Goal: Navigation & Orientation: Find specific page/section

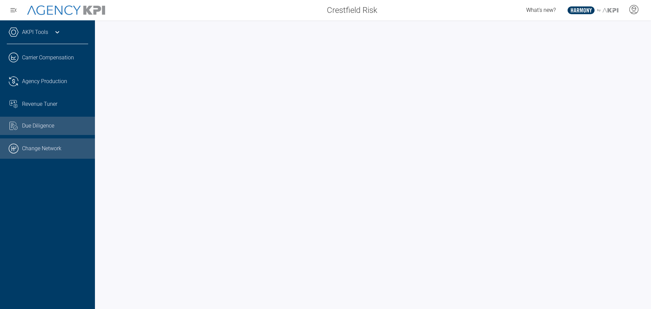
drag, startPoint x: 48, startPoint y: 152, endPoint x: 61, endPoint y: 145, distance: 15.0
click at [48, 152] on link ".cls-1{fill:none;stroke:#000;stroke-linecap:round;stroke-linejoin:round;stroke-…" at bounding box center [47, 148] width 95 height 20
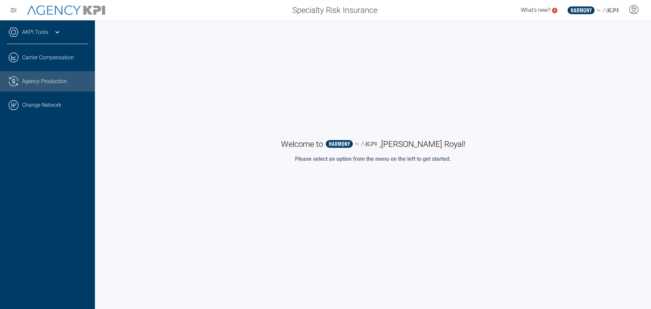
click at [45, 84] on link ".cls-1{fill:none;stroke:#221f20;stroke-linecap:round;stroke-linejoin:round;stro…" at bounding box center [47, 81] width 95 height 20
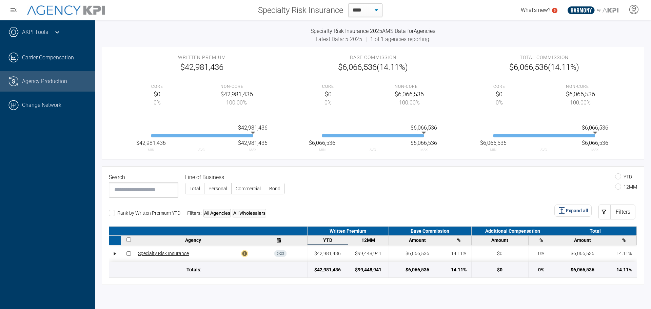
click at [29, 28] on div "AKPI Tools" at bounding box center [47, 35] width 81 height 17
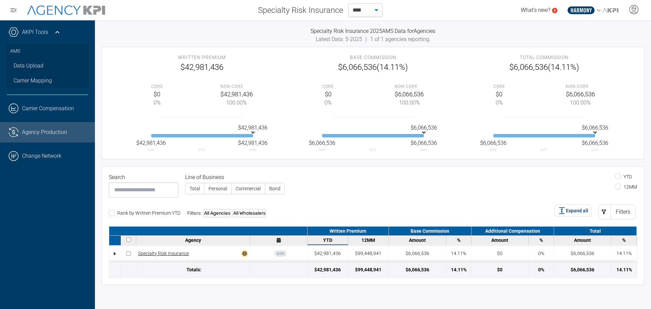
click at [29, 28] on div "AKPI Tools" at bounding box center [47, 35] width 81 height 17
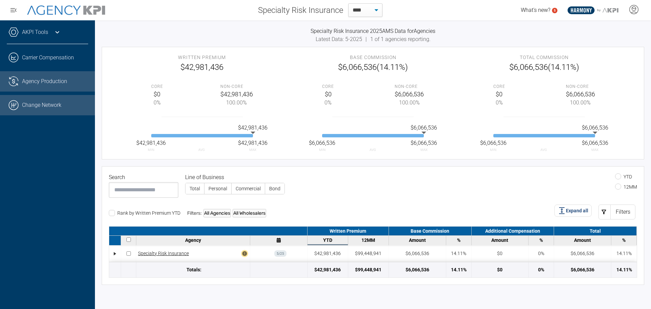
click at [49, 104] on link ".cls-1{fill:none;stroke:#000;stroke-linecap:round;stroke-linejoin:round;stroke-…" at bounding box center [47, 105] width 95 height 20
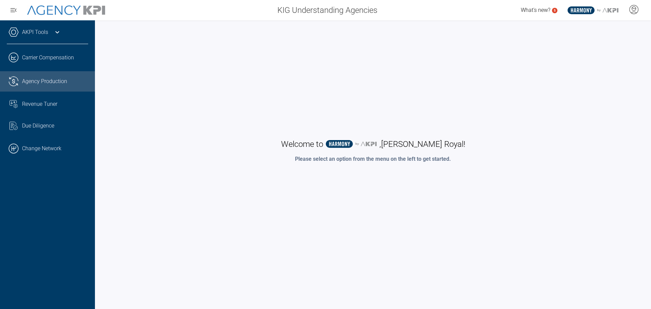
click at [45, 82] on link ".cls-1{fill:none;stroke:#221f20;stroke-linecap:round;stroke-linejoin:round;stro…" at bounding box center [47, 81] width 95 height 20
drag, startPoint x: 51, startPoint y: 148, endPoint x: 158, endPoint y: 82, distance: 125.4
click at [51, 148] on link ".cls-1{fill:none;stroke:#000;stroke-linecap:round;stroke-linejoin:round;stroke-…" at bounding box center [47, 148] width 95 height 20
click at [38, 79] on link ".cls-1{fill:none;stroke:#221f20;stroke-linecap:round;stroke-linejoin:round;stro…" at bounding box center [47, 81] width 95 height 20
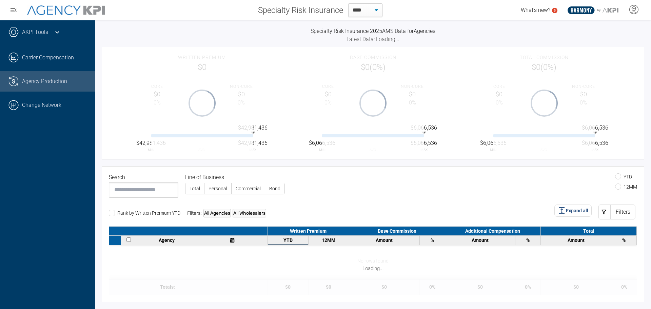
click at [49, 27] on div "AKPI Tools" at bounding box center [47, 35] width 81 height 17
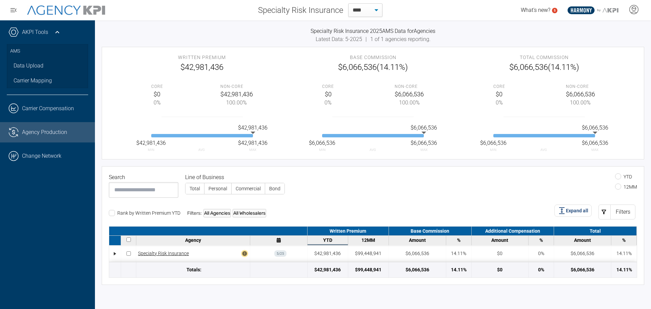
click at [49, 27] on div "AKPI Tools" at bounding box center [47, 35] width 81 height 17
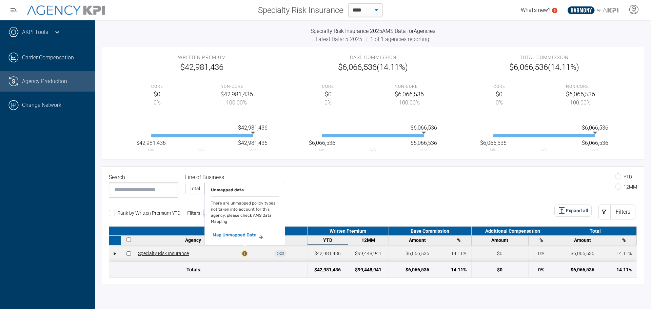
click at [244, 254] on icon at bounding box center [244, 253] width 5 height 5
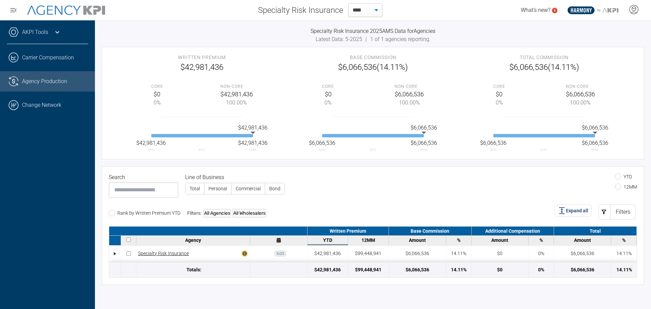
click at [348, 199] on div "Search Line of Business Total Personal Commercial Bond YTD 12MM Rank by Written…" at bounding box center [373, 196] width 528 height 46
click at [631, 9] on icon at bounding box center [633, 9] width 10 height 10
